Goal: Transaction & Acquisition: Book appointment/travel/reservation

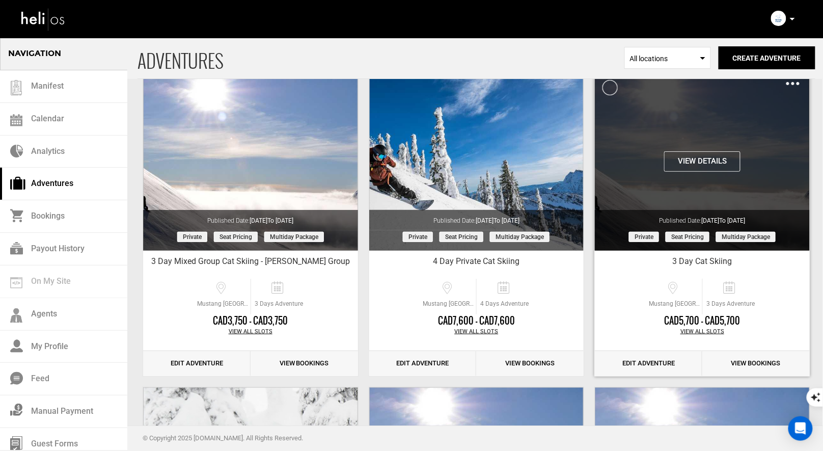
scroll to position [67, 0]
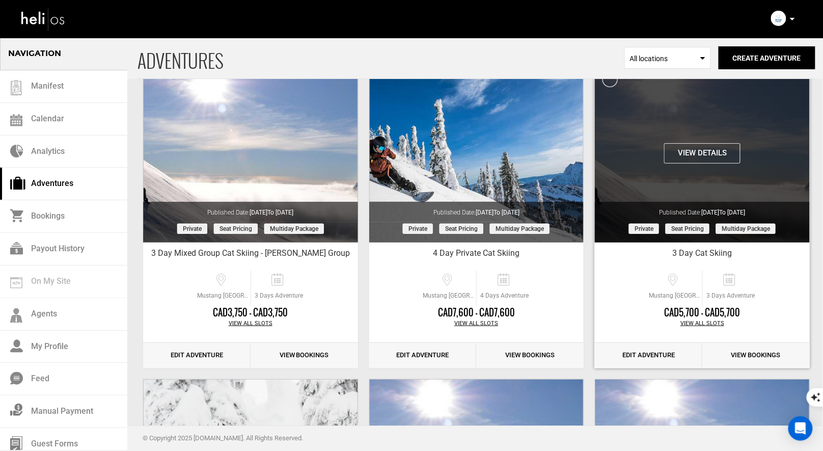
click at [716, 153] on button "View Details" at bounding box center [702, 153] width 76 height 20
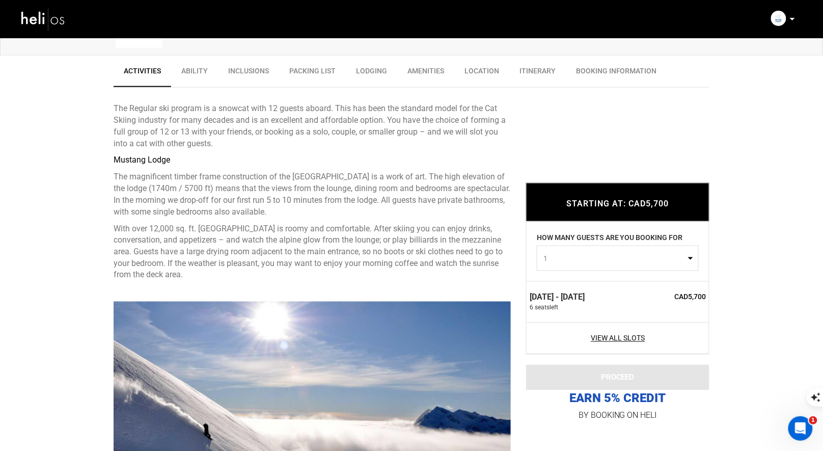
scroll to position [550, 0]
